Goal: Check status: Check status

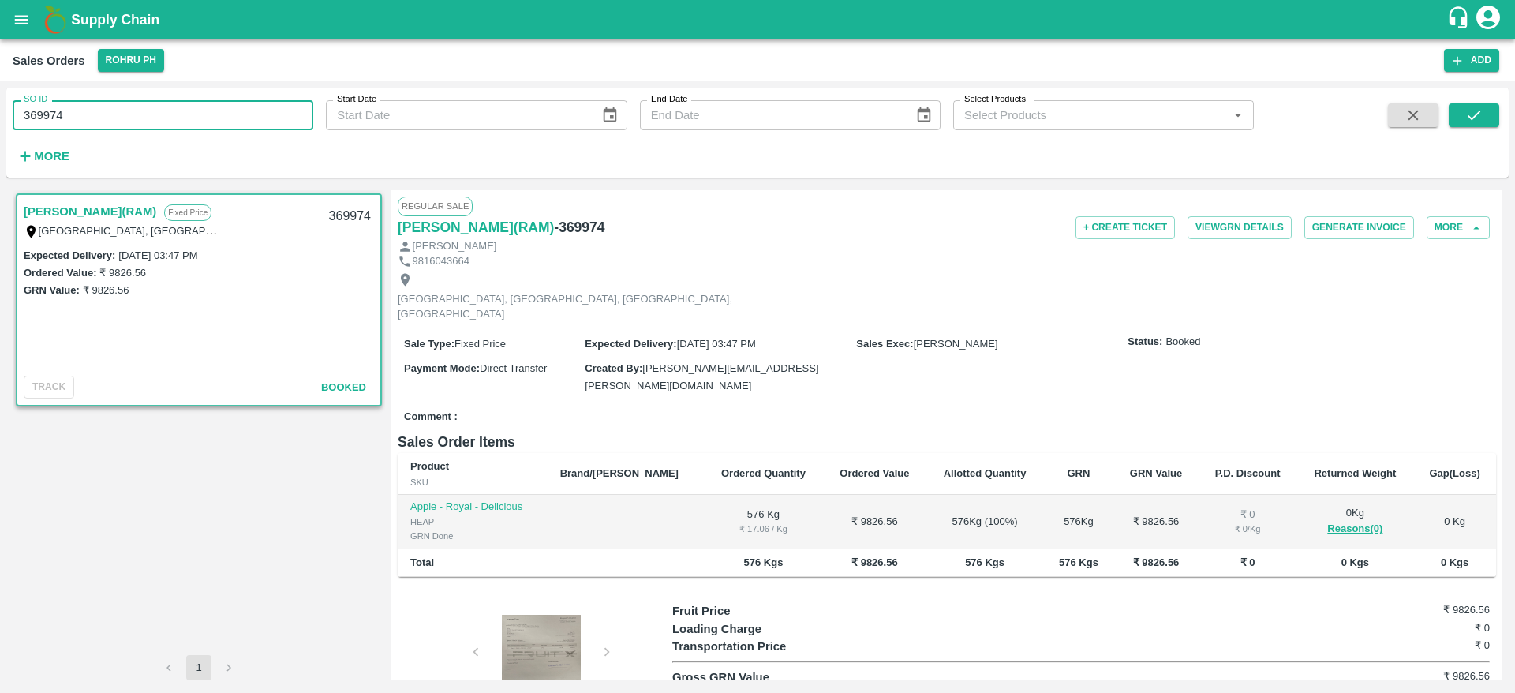
click at [0, 130] on div "SO ID 369974 SO ID Start Date Start Date End Date End Date Select Products Sele…" at bounding box center [757, 387] width 1515 height 612
type input "581348"
click at [1462, 122] on button "submit" at bounding box center [1474, 115] width 51 height 24
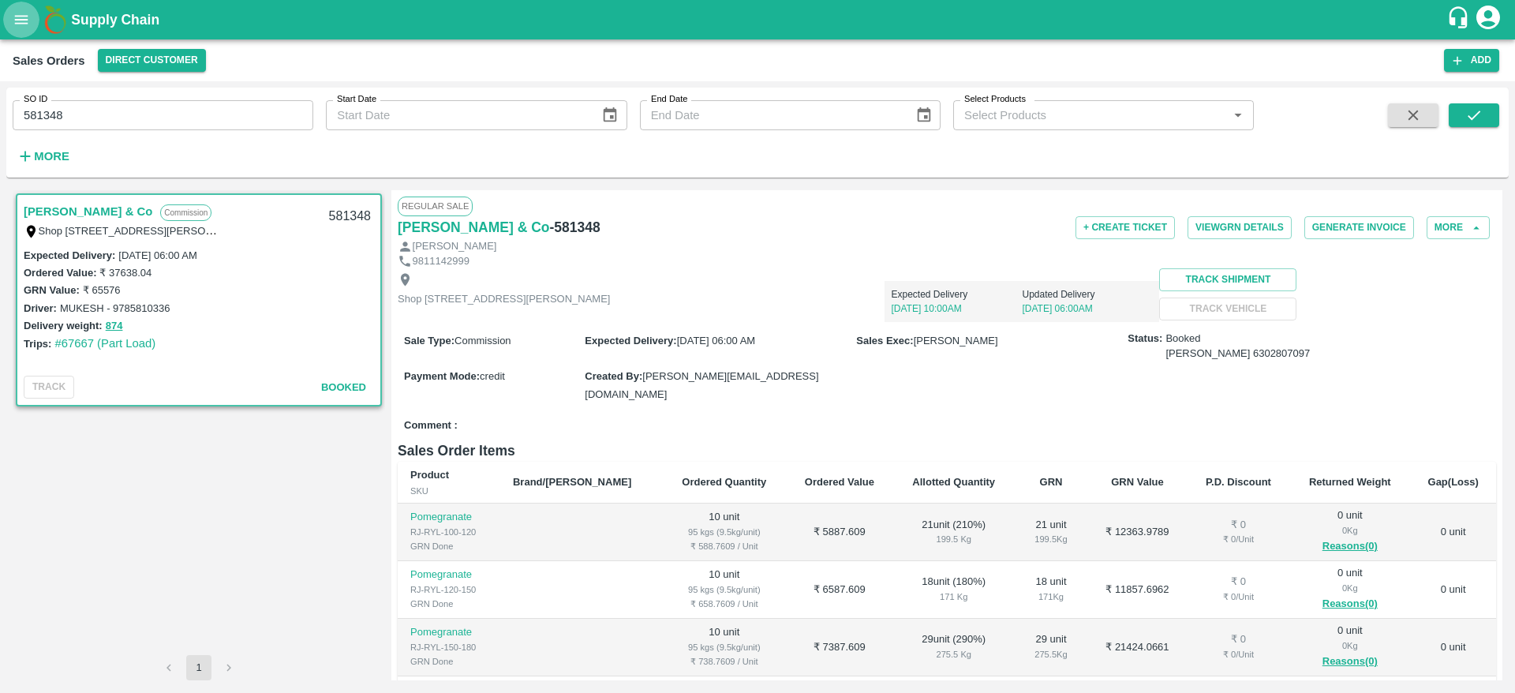
click at [16, 5] on button "open drawer" at bounding box center [21, 20] width 36 height 36
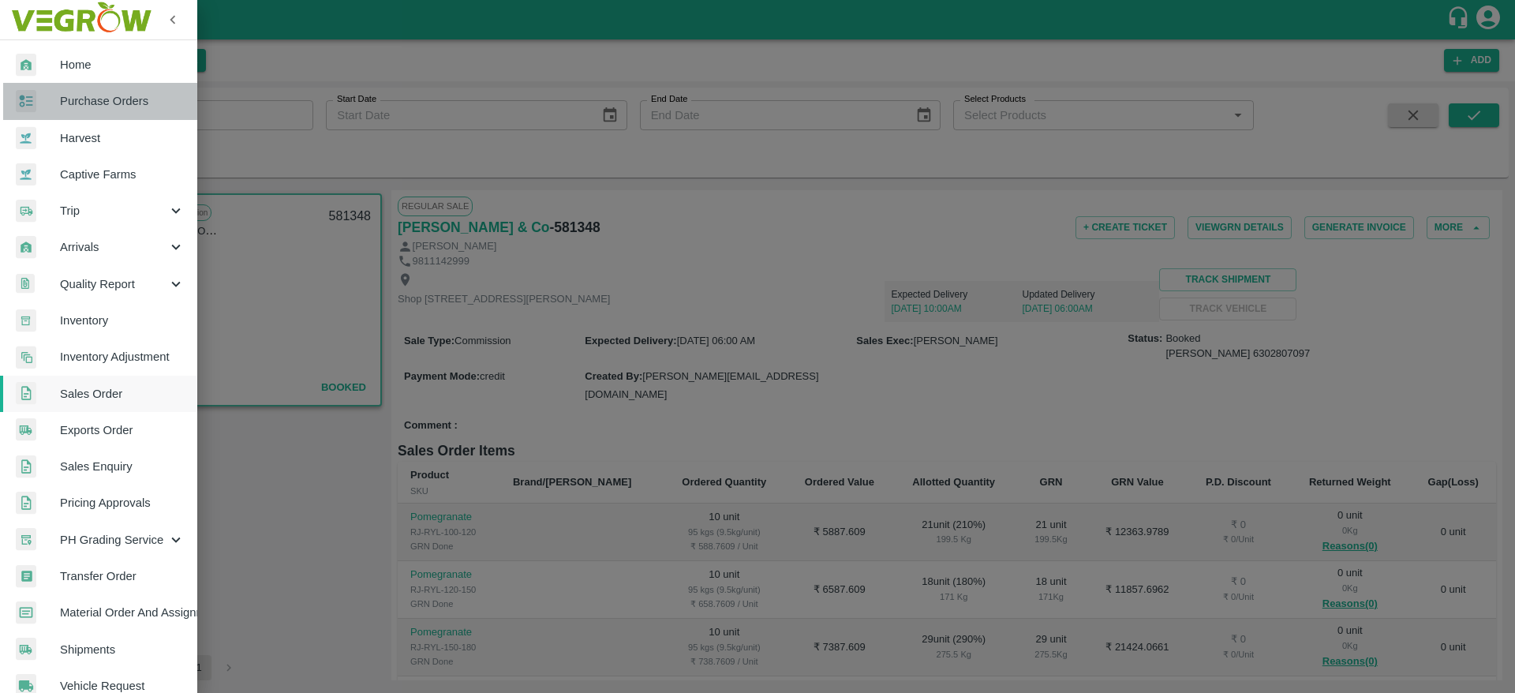
click at [103, 111] on link "Purchase Orders" at bounding box center [98, 101] width 197 height 36
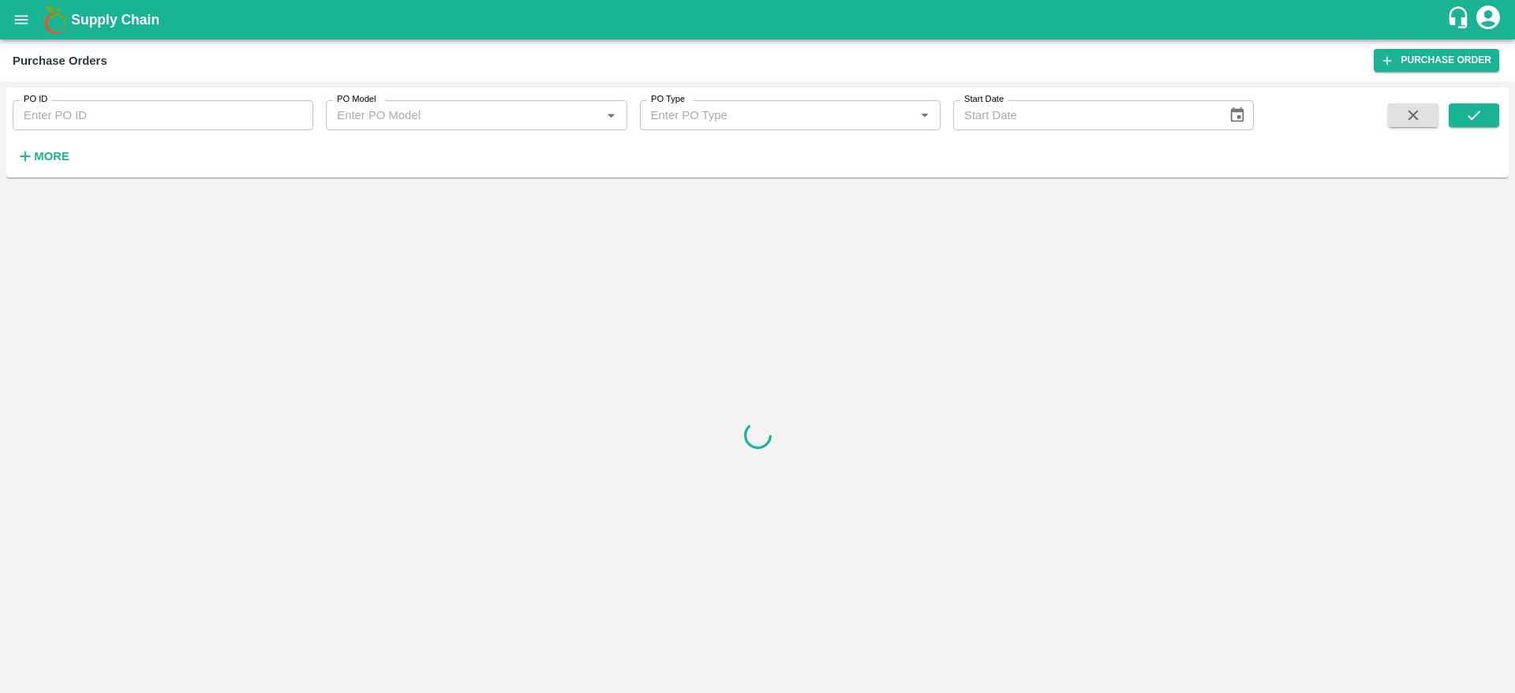
click at [187, 109] on input "PO ID" at bounding box center [163, 115] width 301 height 30
click at [1485, 115] on button "submit" at bounding box center [1474, 115] width 51 height 24
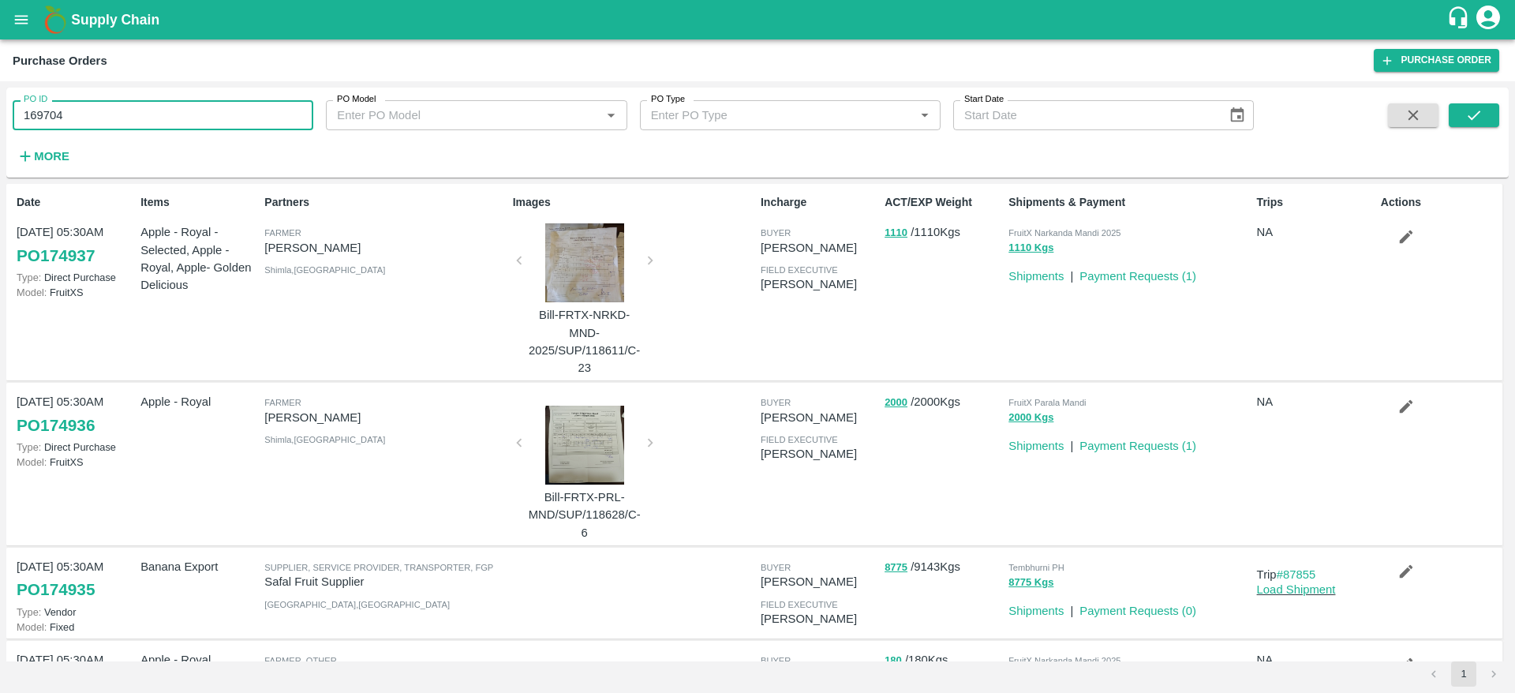
click at [189, 120] on input "169704" at bounding box center [163, 115] width 301 height 30
type input "169704"
click at [1483, 114] on icon "submit" at bounding box center [1474, 115] width 17 height 17
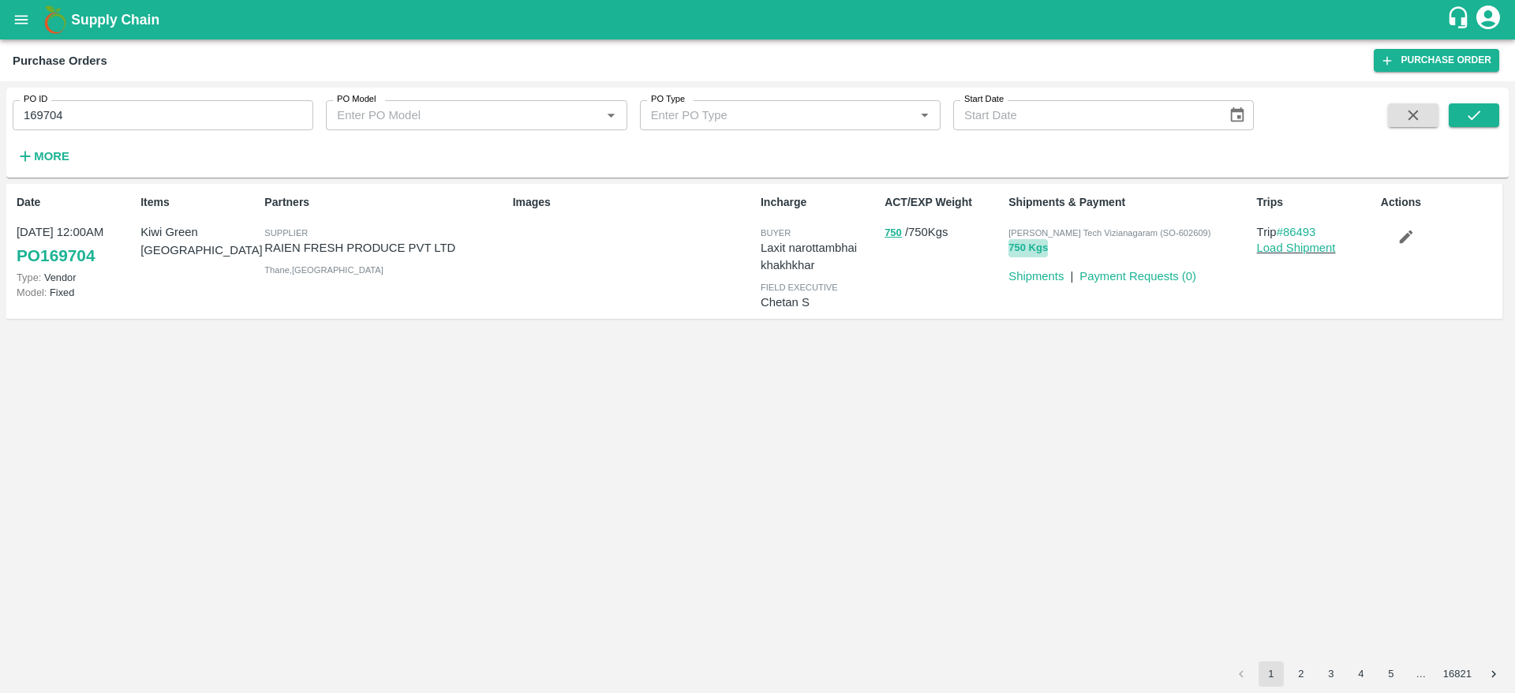
click at [1035, 242] on button "750 Kgs" at bounding box center [1028, 248] width 39 height 18
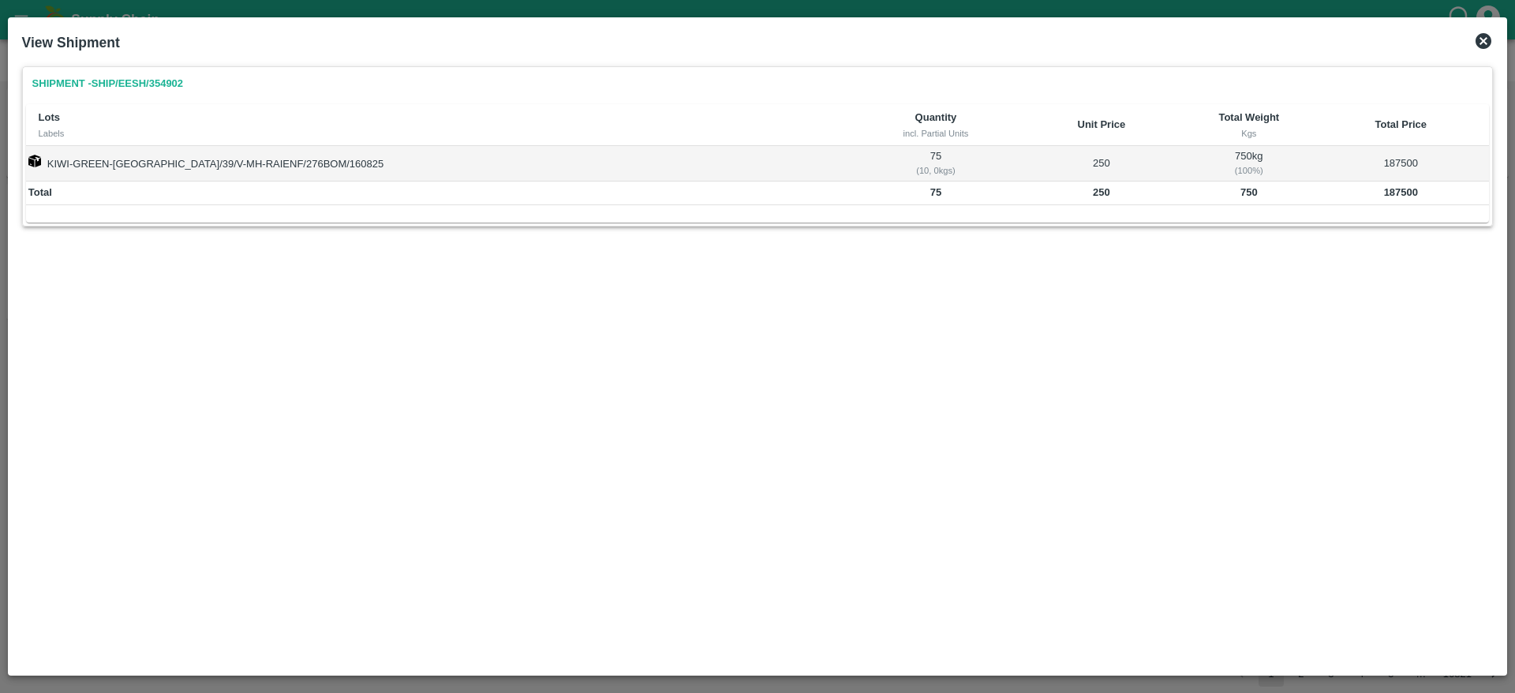
click at [1493, 38] on icon at bounding box center [1483, 41] width 19 height 19
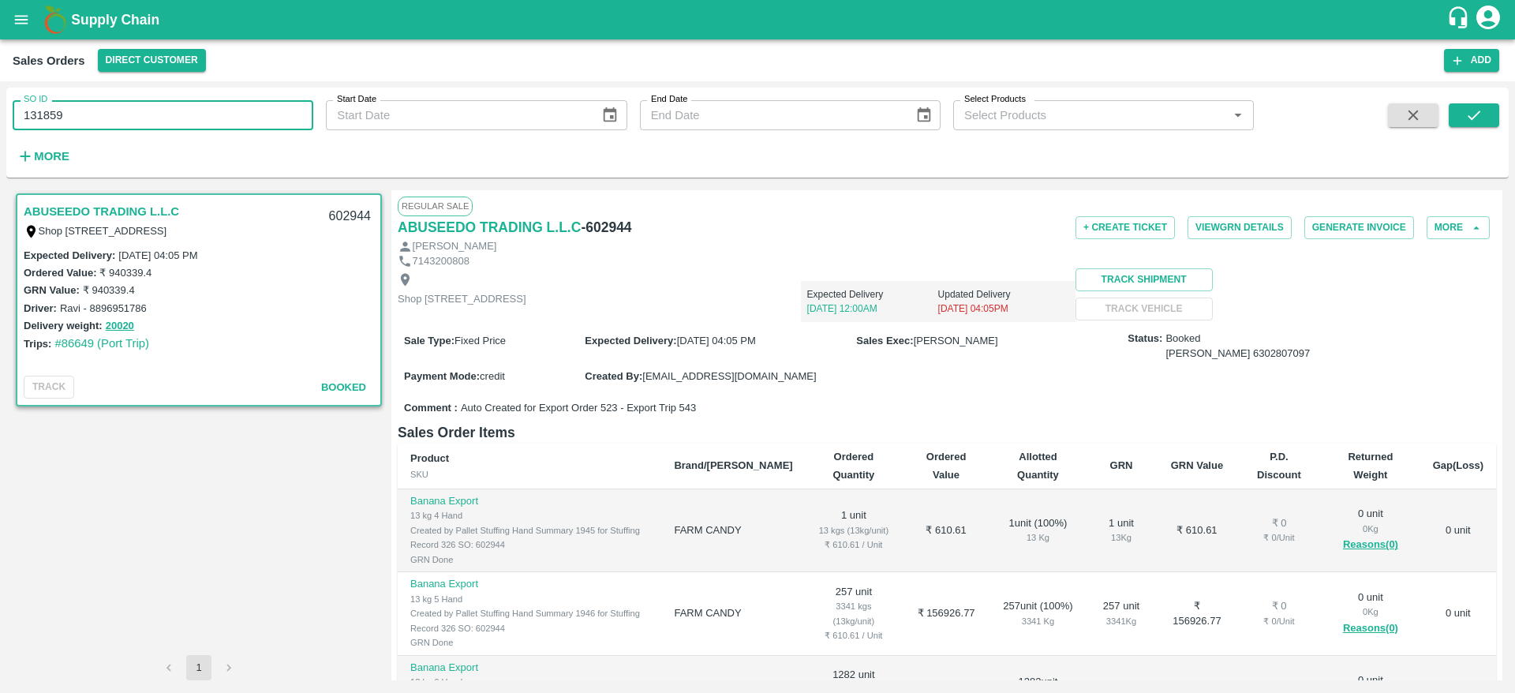
drag, startPoint x: 122, startPoint y: 120, endPoint x: 0, endPoint y: 133, distance: 122.3
click at [0, 133] on div "SO ID 131859 SO ID Start Date Start Date End Date End Date Select Products Sele…" at bounding box center [757, 387] width 1515 height 612
paste input "text"
click at [1474, 115] on icon "submit" at bounding box center [1474, 115] width 17 height 17
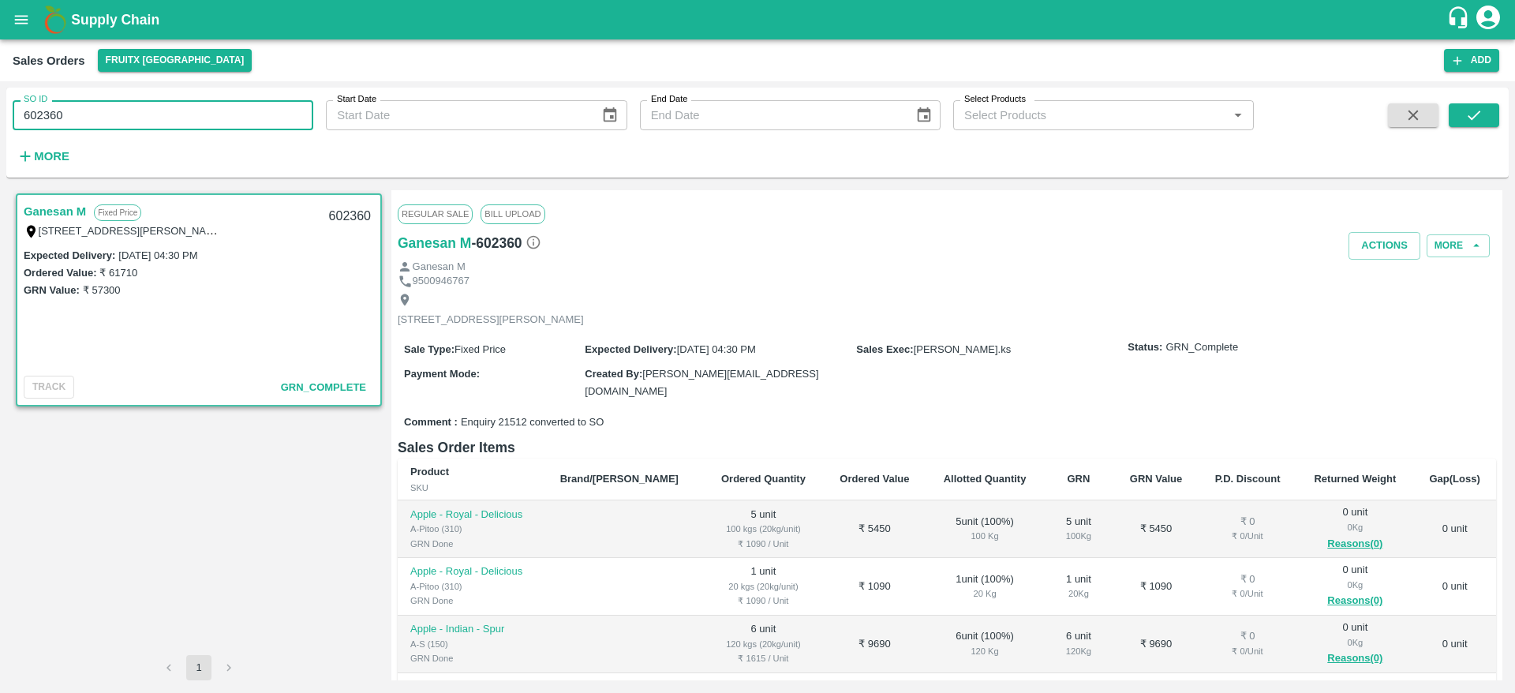
drag, startPoint x: 80, startPoint y: 118, endPoint x: 0, endPoint y: 127, distance: 81.0
click at [0, 127] on div "SO ID 602360 SO ID Start Date Start Date End Date End Date Select Products Sele…" at bounding box center [757, 387] width 1515 height 612
paste input "text"
type input "369974"
click at [1447, 105] on div at bounding box center [1438, 135] width 124 height 65
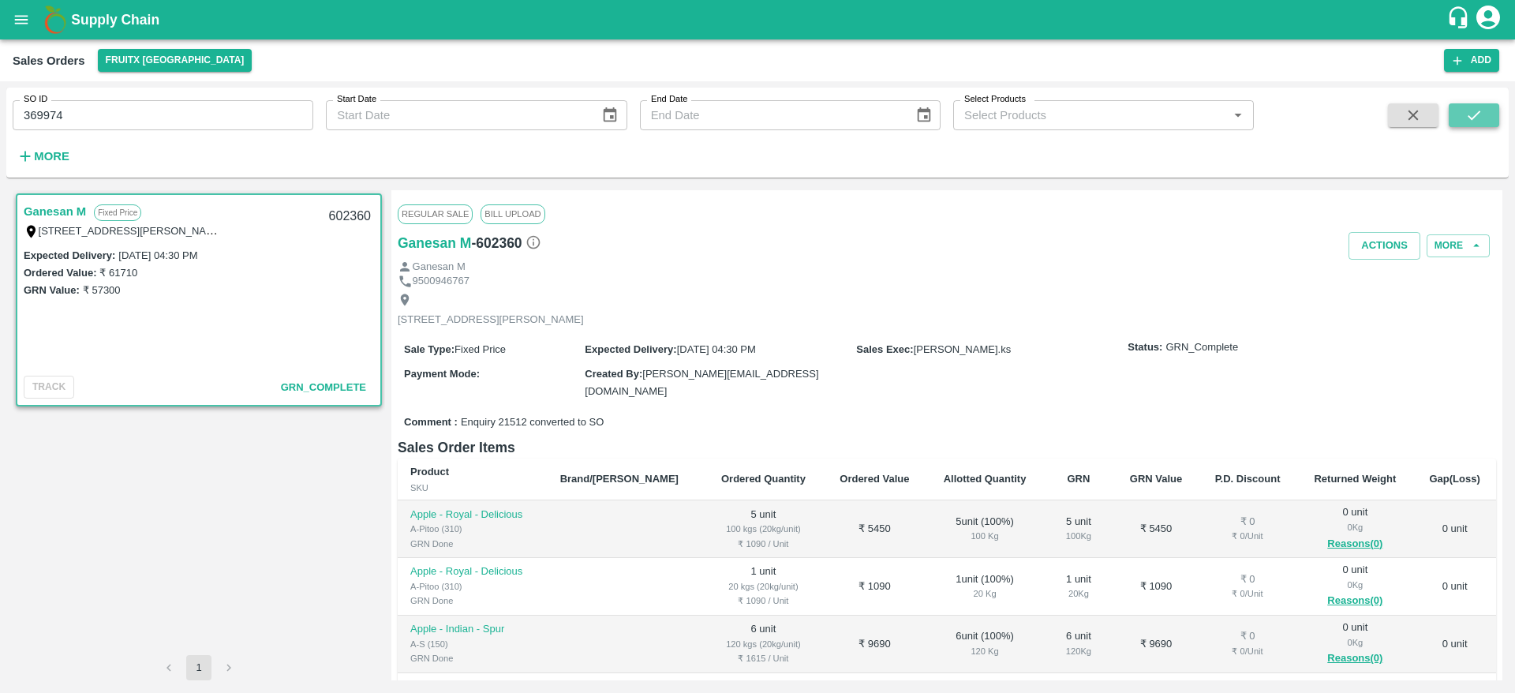
click at [1457, 107] on button "submit" at bounding box center [1474, 115] width 51 height 24
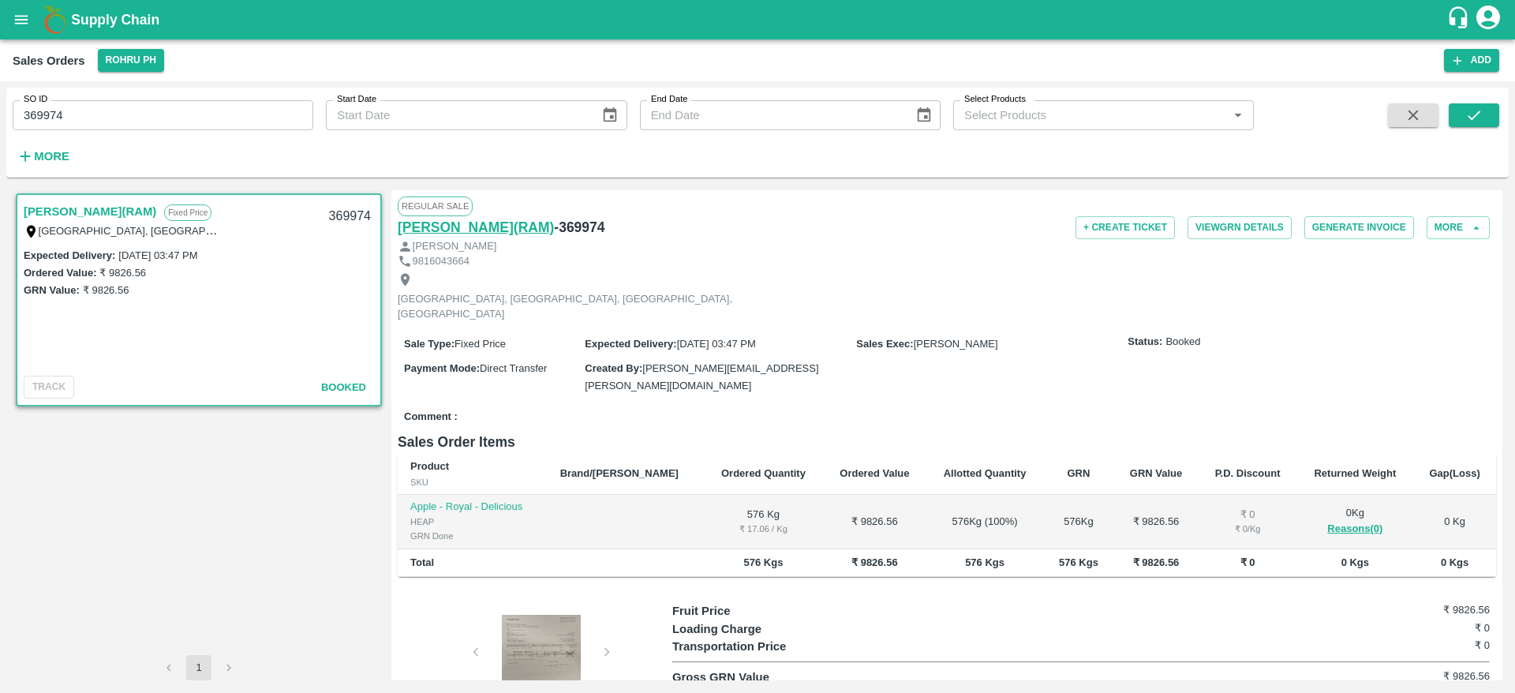
click at [488, 223] on h6 "[PERSON_NAME](RAM)" at bounding box center [476, 227] width 156 height 22
